Goal: Task Accomplishment & Management: Use online tool/utility

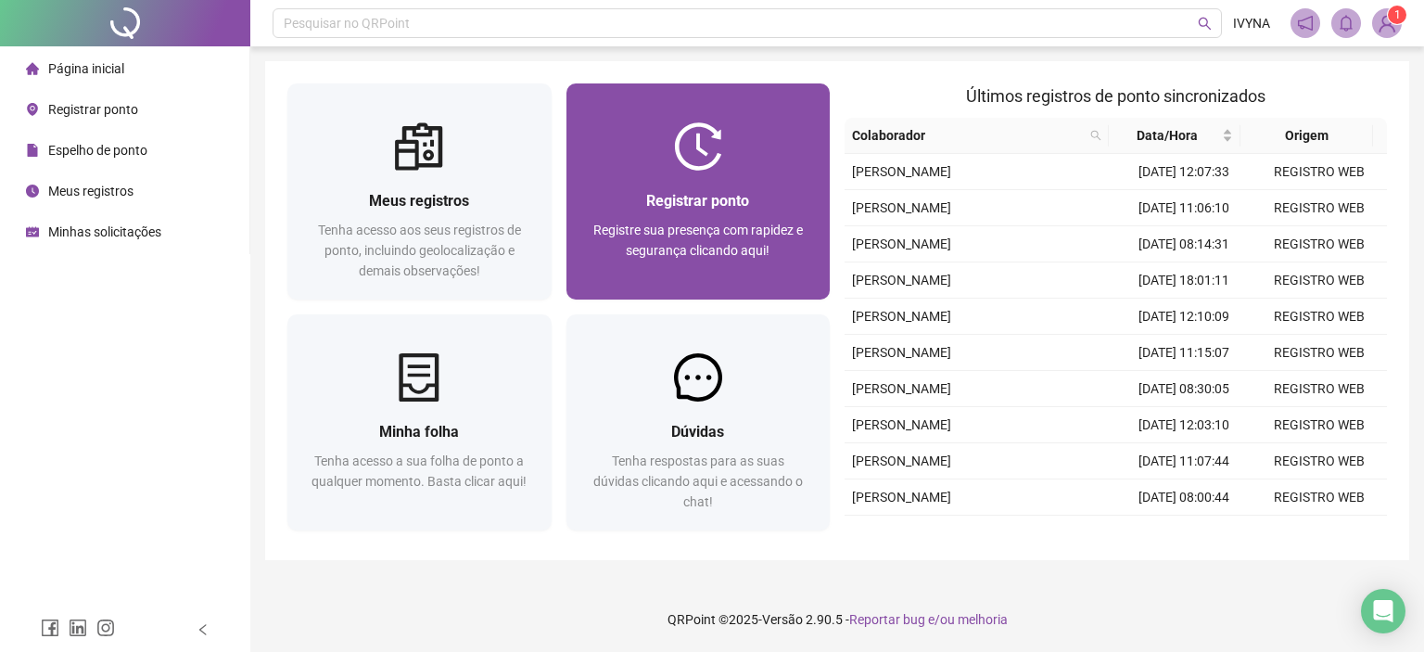
click at [690, 160] on img at bounding box center [698, 146] width 48 height 48
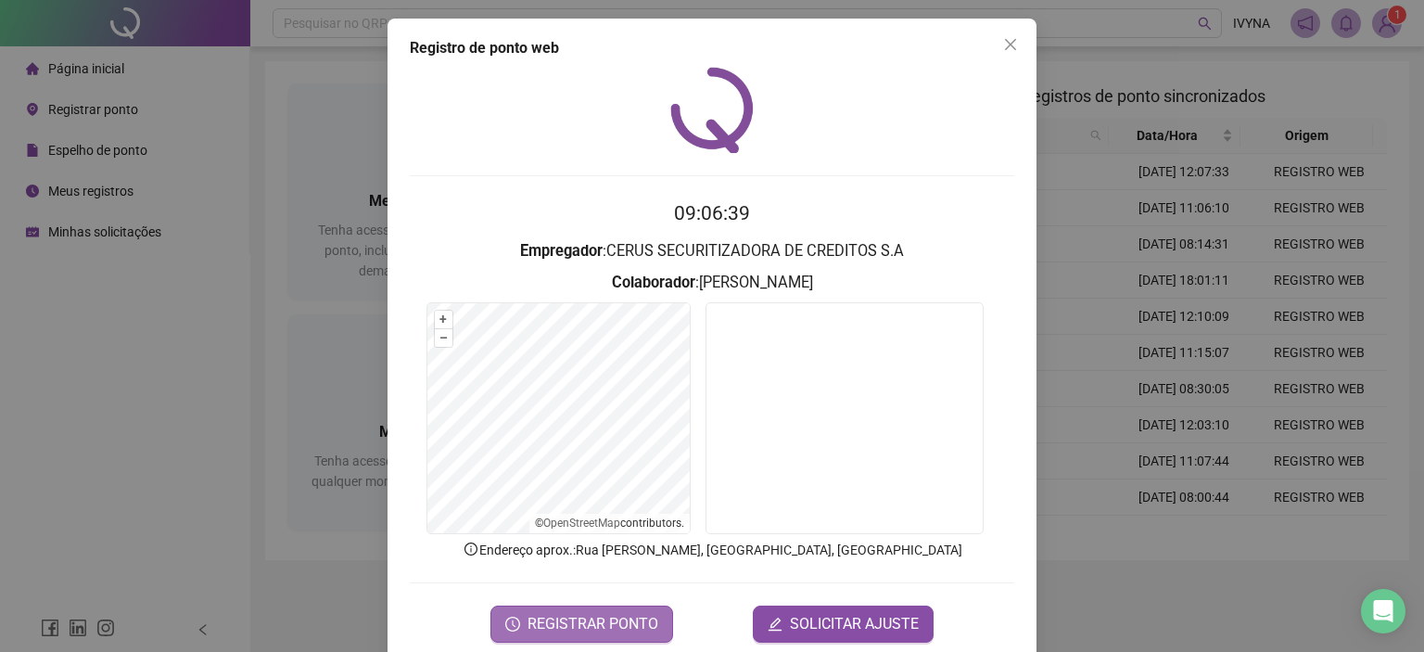
click at [595, 619] on span "REGISTRAR PONTO" at bounding box center [593, 624] width 131 height 22
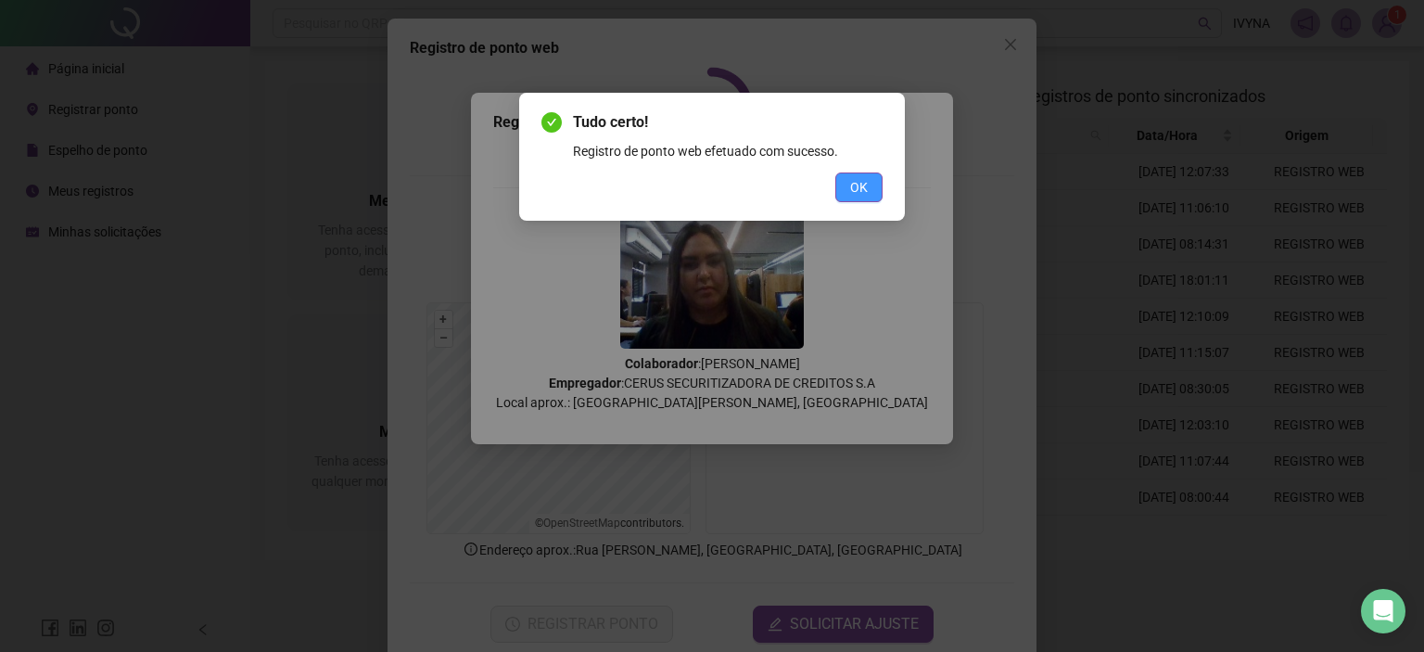
click at [853, 186] on span "OK" at bounding box center [859, 187] width 18 height 20
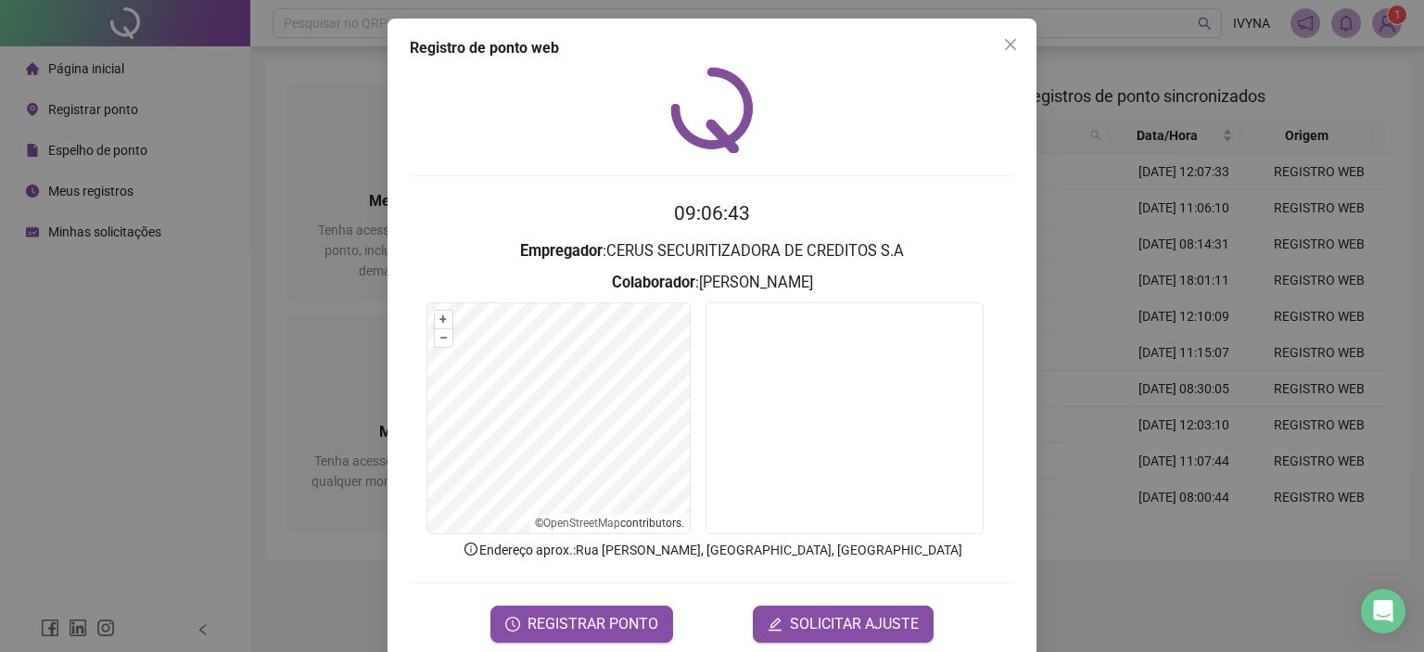
click at [1003, 42] on icon "close" at bounding box center [1010, 44] width 15 height 15
